Goal: Task Accomplishment & Management: Manage account settings

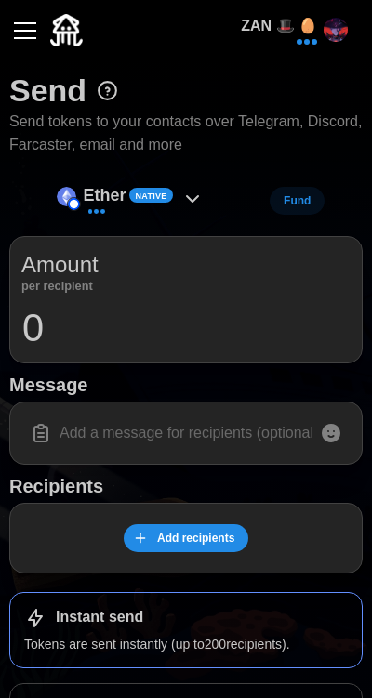
click at [39, 28] on button "button" at bounding box center [25, 31] width 32 height 32
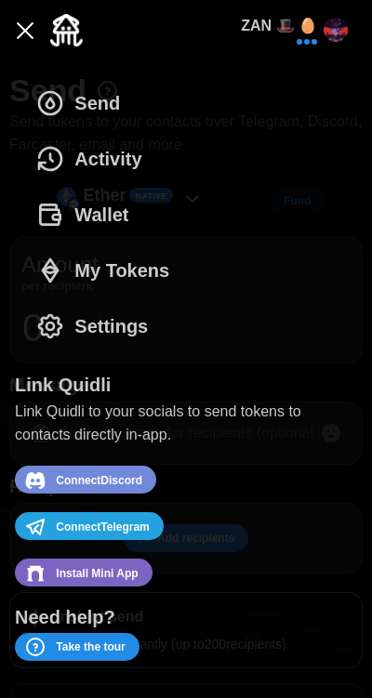
click at [119, 271] on span "My Tokens" at bounding box center [121, 271] width 95 height 54
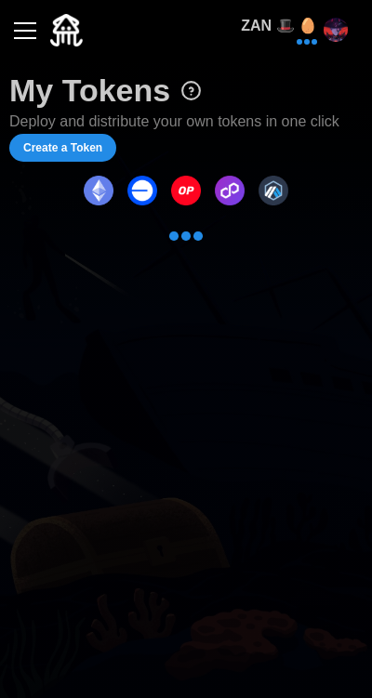
click at [325, 42] on div "ZAN 🎩 🥚" at bounding box center [294, 30] width 107 height 31
click at [114, 61] on div "My Tokens Deploy and distribute your own tokens in one click Create a Token" at bounding box center [186, 161] width 372 height 202
click at [38, 39] on button "button" at bounding box center [25, 31] width 32 height 32
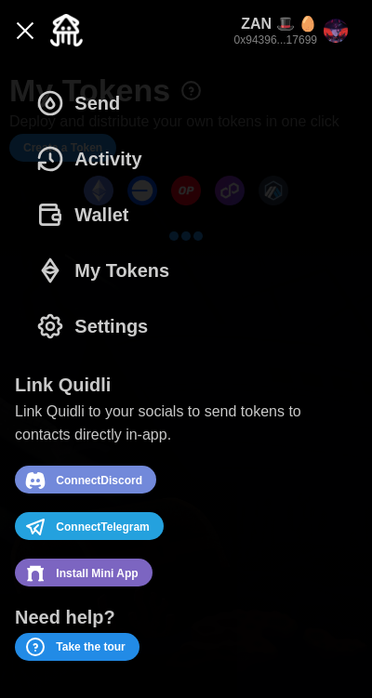
click at [117, 216] on span "Wallet" at bounding box center [101, 215] width 54 height 54
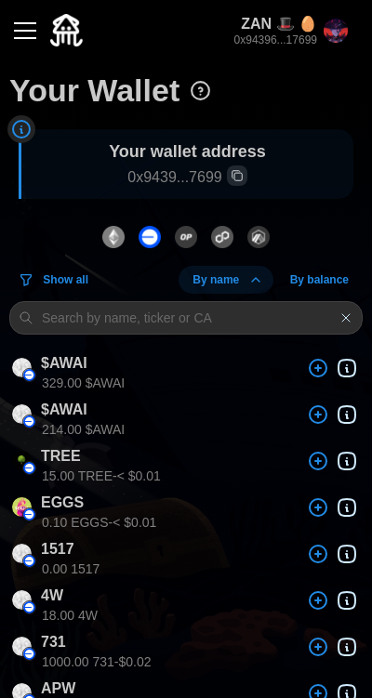
click at [37, 38] on button "button" at bounding box center [25, 31] width 32 height 32
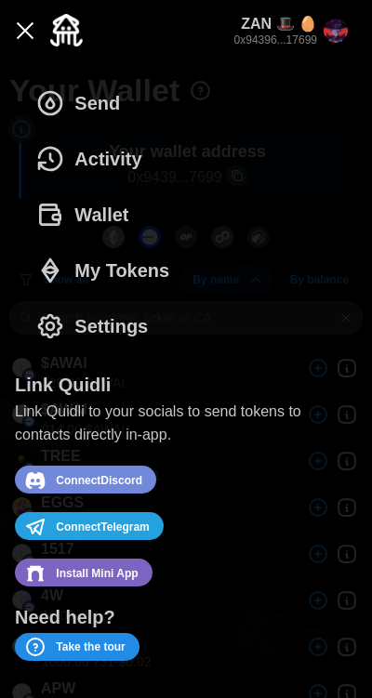
click at [127, 164] on span "Activity" at bounding box center [107, 159] width 67 height 54
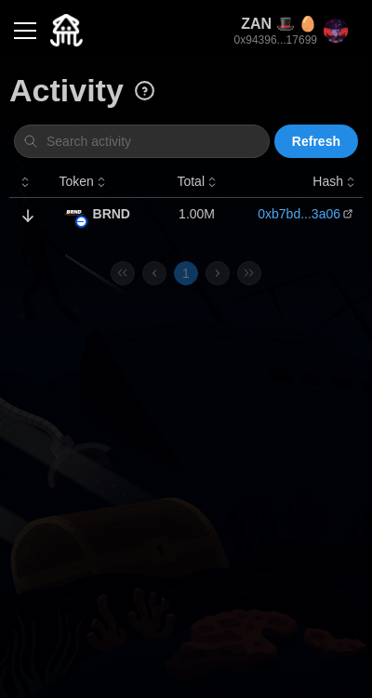
click at [339, 35] on img "button" at bounding box center [335, 31] width 24 height 24
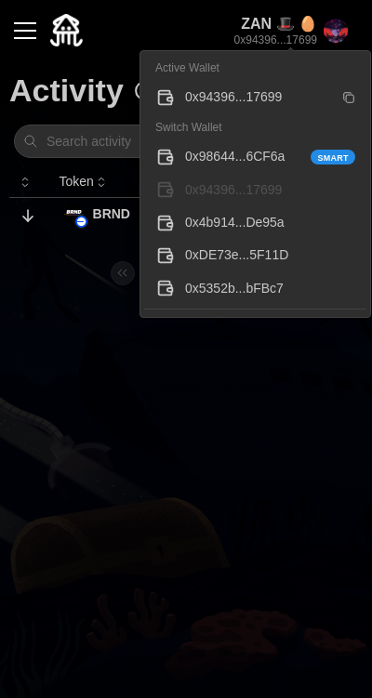
click at [270, 158] on div "0x98644...6CF6a Smart" at bounding box center [270, 157] width 170 height 20
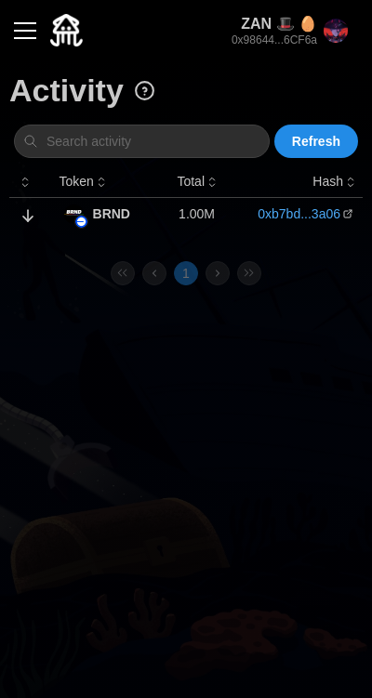
click at [342, 32] on img "button" at bounding box center [335, 31] width 24 height 24
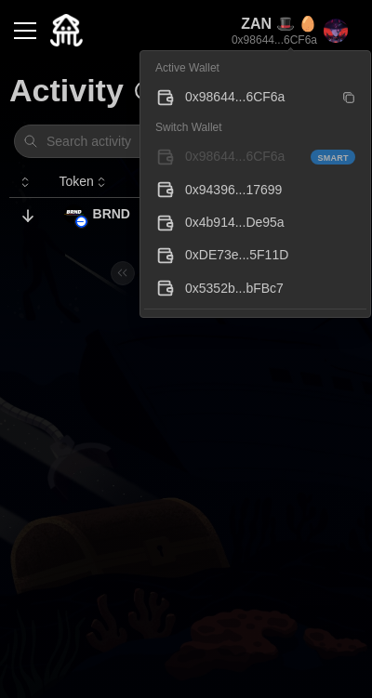
click at [276, 224] on div "0x4b914...De95a" at bounding box center [270, 223] width 170 height 20
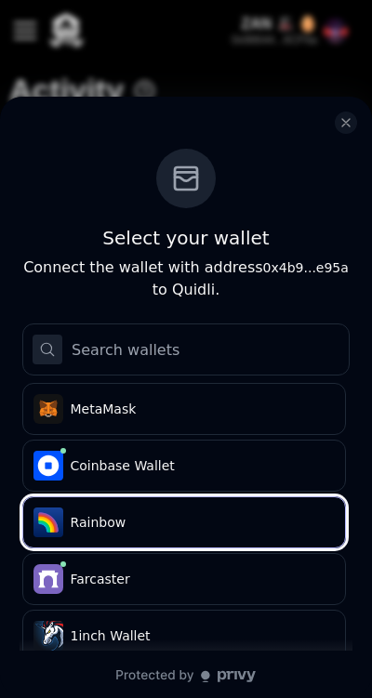
click at [199, 535] on button "Rainbow" at bounding box center [183, 522] width 323 height 52
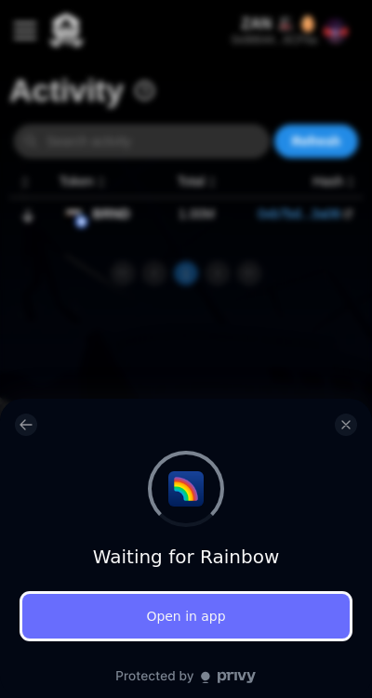
click at [218, 617] on button "Open in app" at bounding box center [185, 616] width 327 height 45
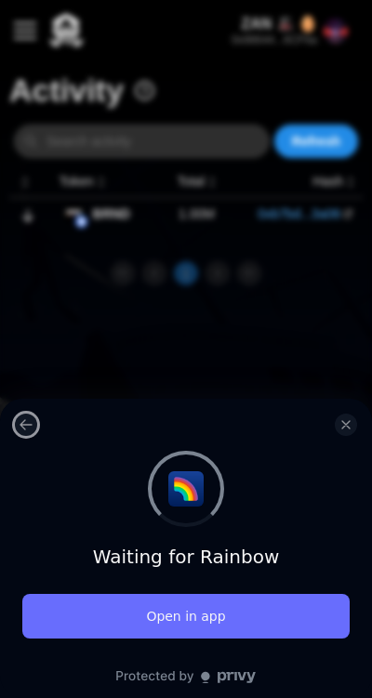
click at [29, 415] on button "log in or sign up" at bounding box center [26, 425] width 22 height 22
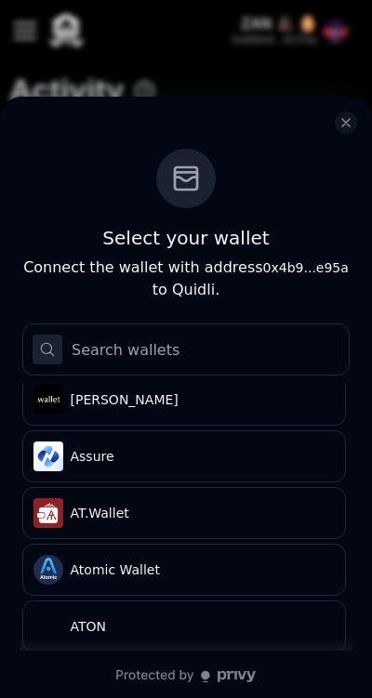
scroll to position [1600, 0]
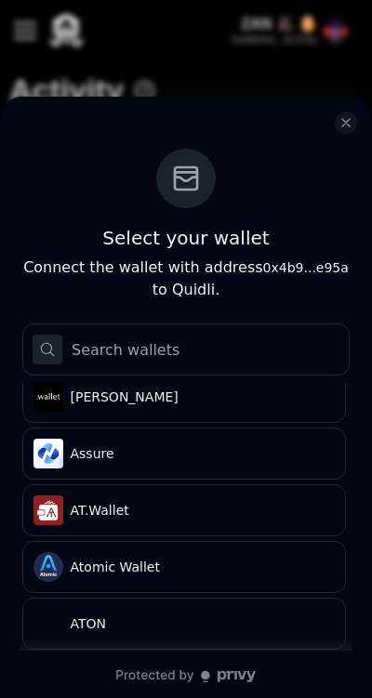
click at [42, 217] on div "Select your wallet Connect the wallet with address 0x4b9...e95a to Quidli." at bounding box center [185, 225] width 327 height 152
click at [346, 123] on icon "close modal" at bounding box center [345, 122] width 7 height 7
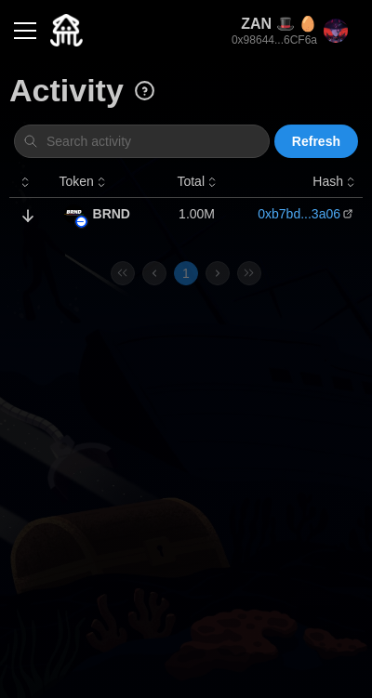
click at [37, 4] on div "ZAN 🎩 🥚 0x98644...6CF6a" at bounding box center [185, 30] width 353 height 60
